Goal: Task Accomplishment & Management: Manage account settings

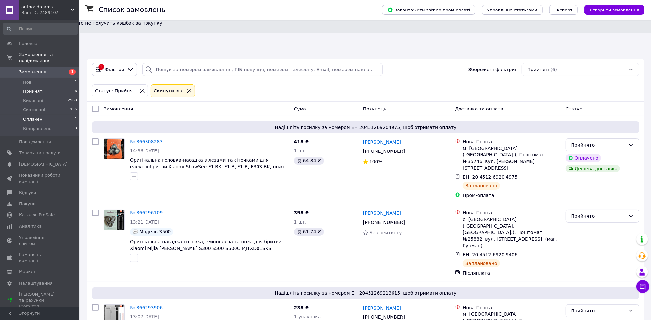
click at [31, 117] on span "Оплачені" at bounding box center [33, 120] width 21 height 6
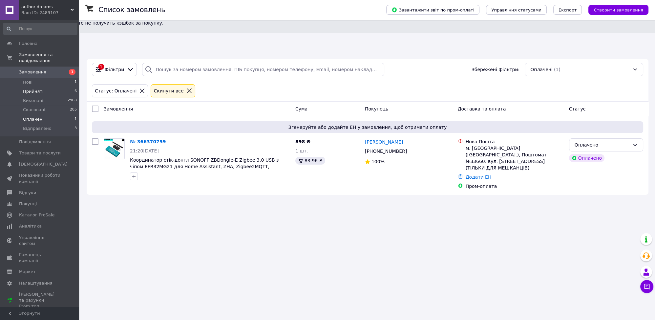
click at [36, 89] on span "Прийняті" at bounding box center [33, 92] width 20 height 6
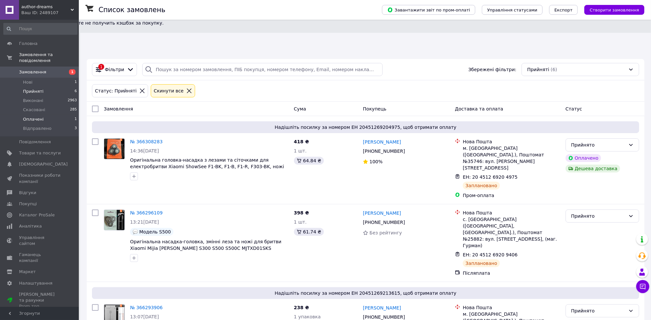
click at [32, 117] on span "Оплачені" at bounding box center [33, 120] width 21 height 6
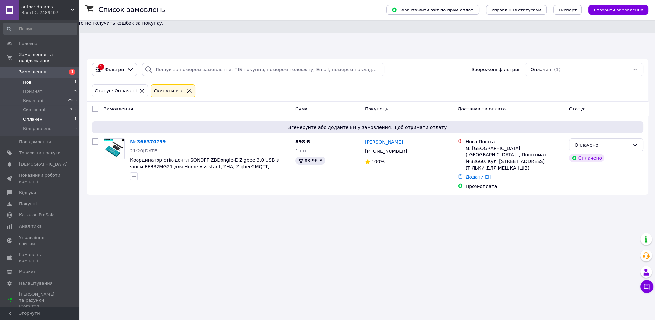
click at [32, 79] on span "Нові" at bounding box center [28, 82] width 10 height 6
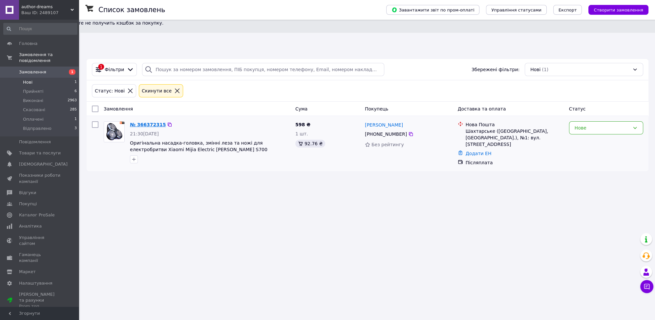
click at [146, 122] on link "№ 366372315" at bounding box center [148, 124] width 36 height 5
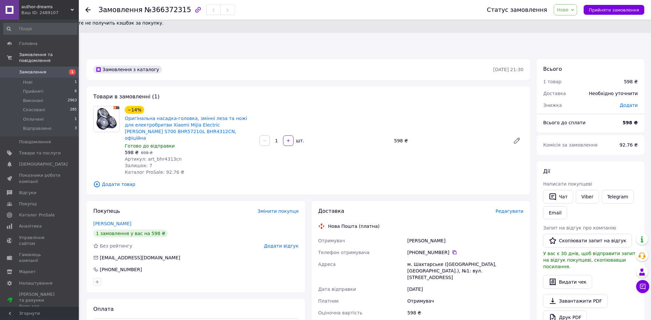
click at [87, 8] on icon at bounding box center [87, 9] width 5 height 5
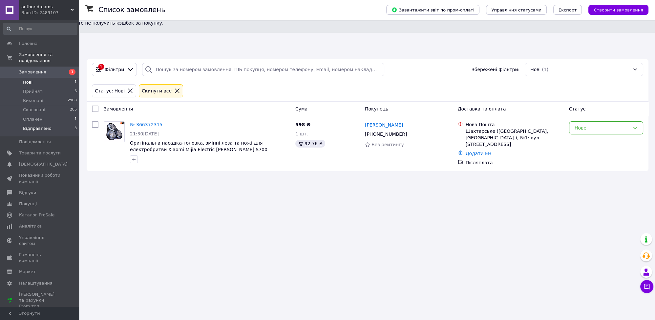
click at [40, 126] on span "Відправлено" at bounding box center [37, 129] width 29 height 6
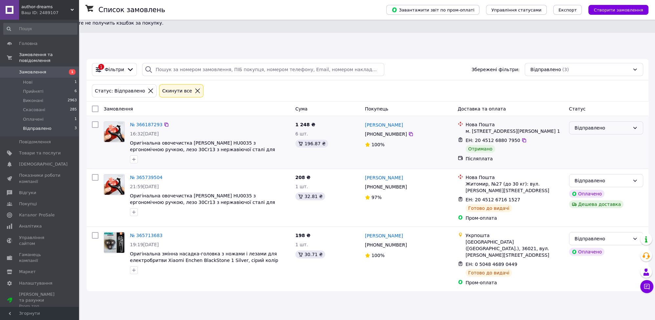
click at [611, 124] on div "Відправлено" at bounding box center [602, 127] width 55 height 7
click at [582, 120] on li "Виконано" at bounding box center [606, 120] width 74 height 12
click at [39, 117] on span "Оплачені" at bounding box center [33, 120] width 21 height 6
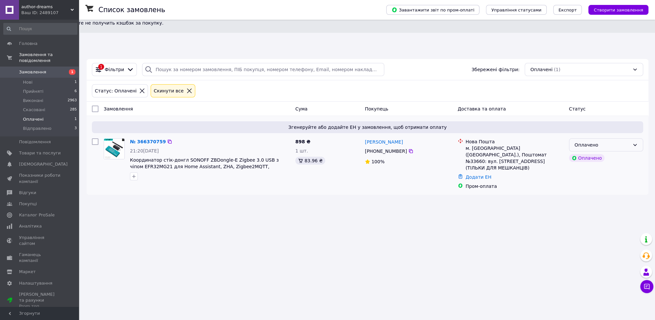
click at [617, 141] on div "Оплачено" at bounding box center [602, 144] width 55 height 7
click at [590, 124] on li "Прийнято" at bounding box center [606, 125] width 74 height 12
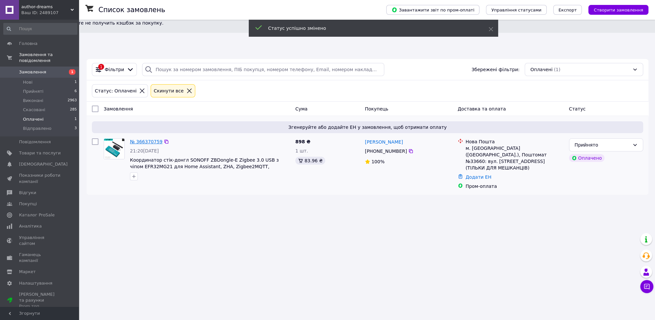
click at [149, 139] on link "№ 366370759" at bounding box center [146, 141] width 32 height 5
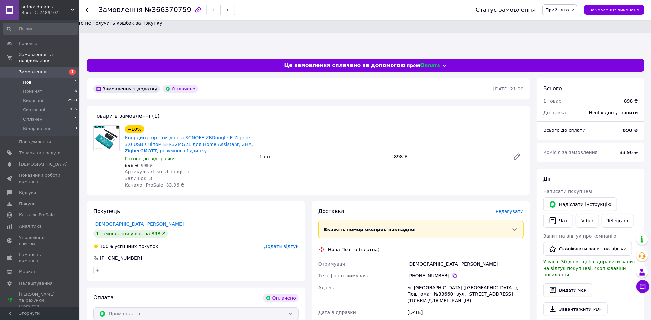
click at [37, 78] on li "Нові 1" at bounding box center [40, 82] width 81 height 9
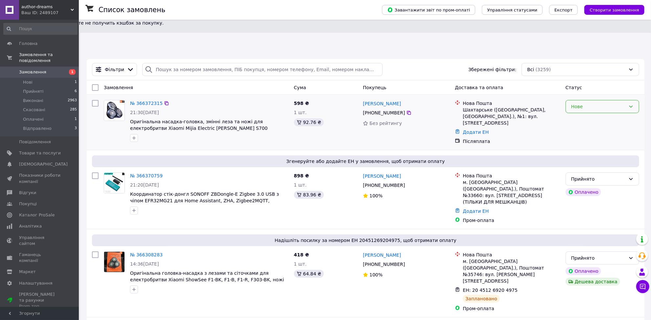
click at [605, 103] on div "Нове" at bounding box center [598, 106] width 54 height 7
click at [585, 87] on li "Прийнято" at bounding box center [602, 88] width 73 height 12
